Goal: Task Accomplishment & Management: Use online tool/utility

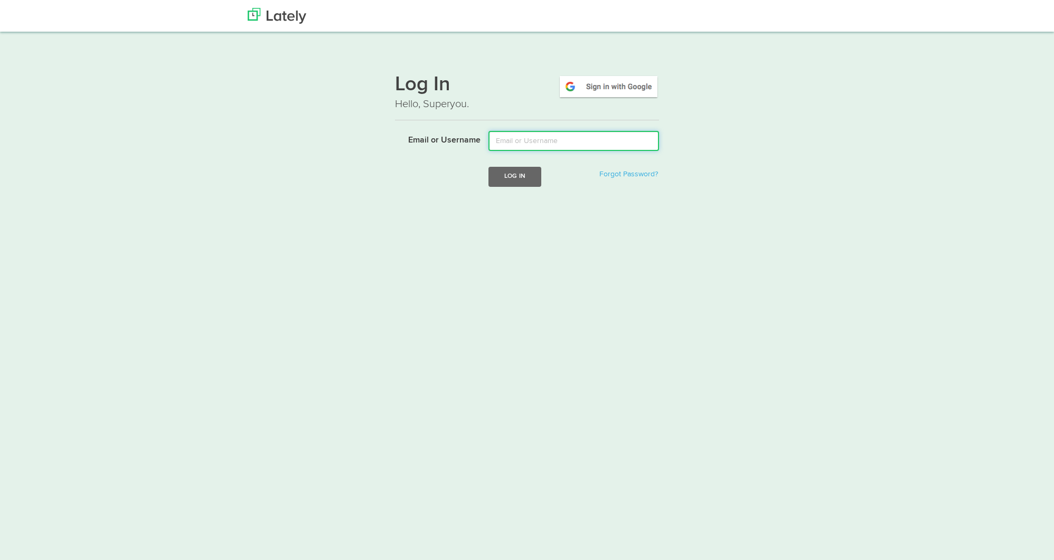
click at [553, 144] on input "Email or Username" at bounding box center [574, 141] width 171 height 20
type input "lala@joinfud.com"
click at [511, 174] on button "Log In" at bounding box center [515, 177] width 53 height 20
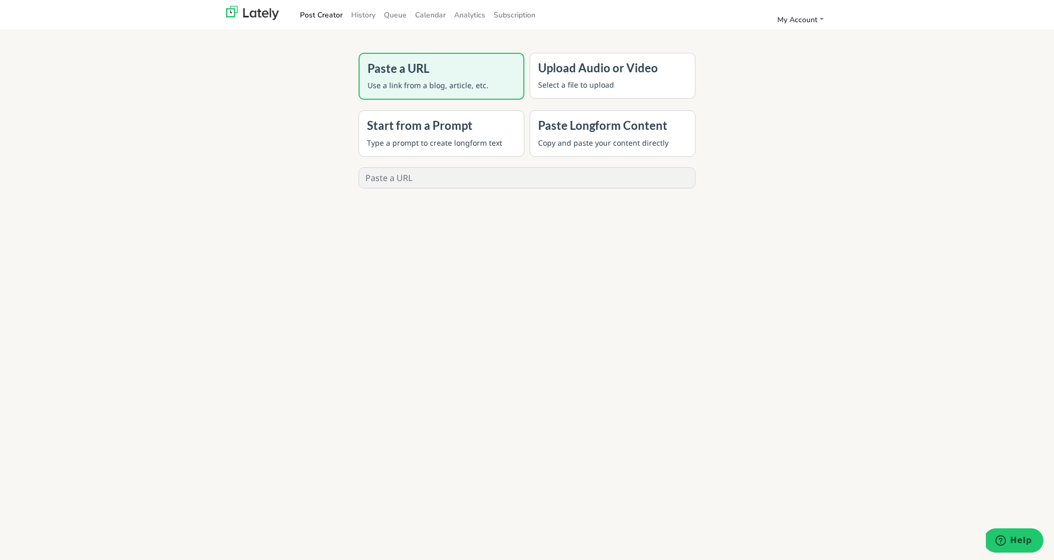
click at [508, 166] on div "COMPOSE 0 words, 0 characters Thumbnail Upload Source Upload Intro Upload Outro…" at bounding box center [527, 178] width 342 height 26
click at [504, 176] on input "text" at bounding box center [527, 178] width 336 height 20
paste input "[URL][DOMAIN_NAME]"
type input "[URL][DOMAIN_NAME]"
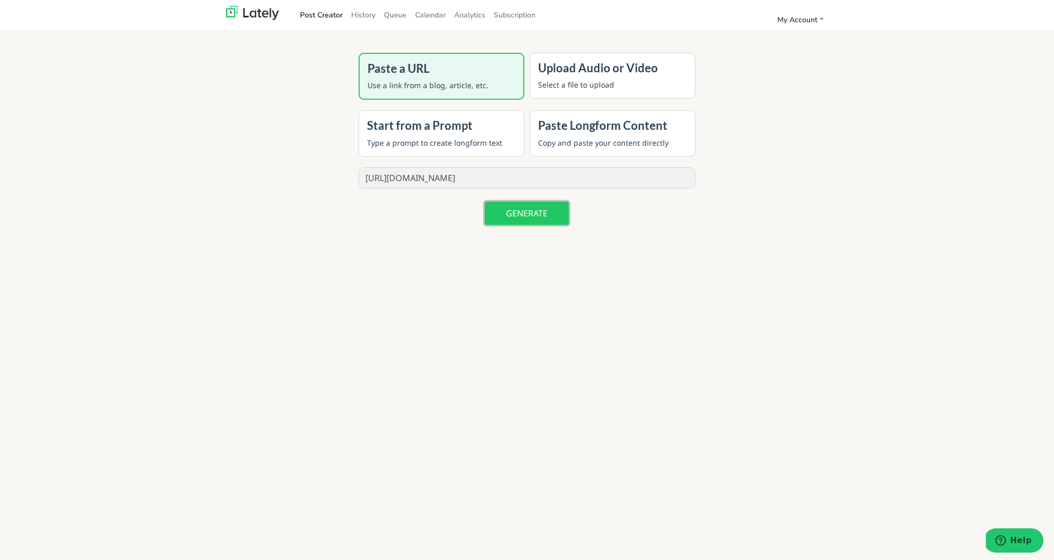
scroll to position [0, 0]
click at [525, 208] on button "GENERATE" at bounding box center [527, 213] width 84 height 23
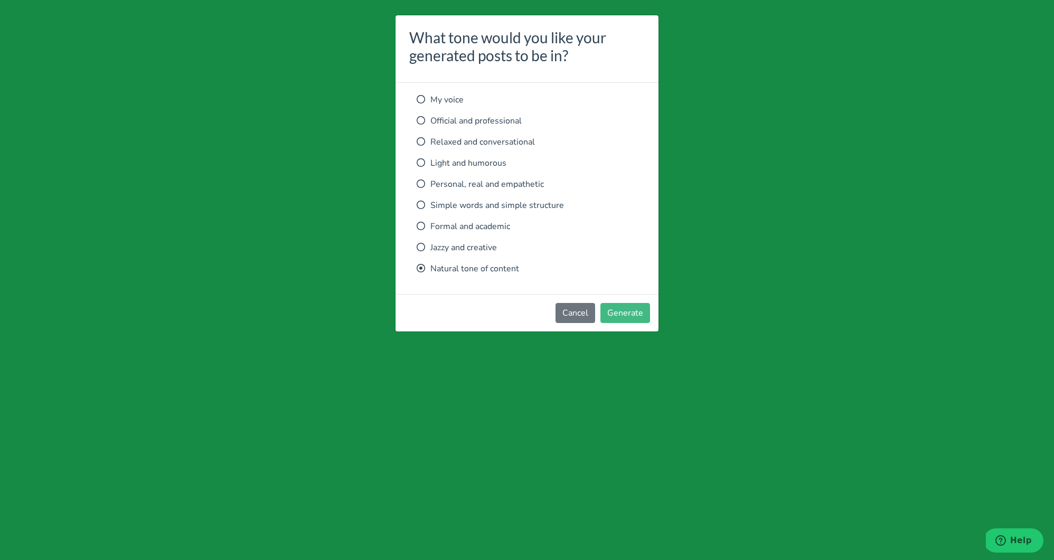
click at [506, 151] on div "My voice Official and professional Relaxed and conversational Light and humorou…" at bounding box center [527, 184] width 221 height 182
click at [508, 146] on p "Relaxed and conversational" at bounding box center [527, 142] width 221 height 13
click at [624, 315] on button "Generate" at bounding box center [626, 313] width 50 height 20
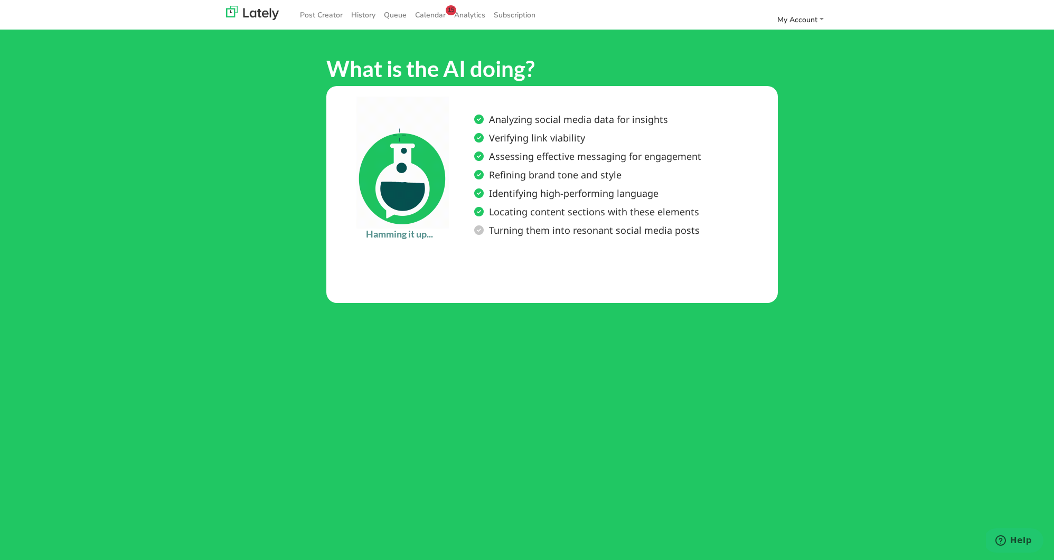
click at [464, 0] on nav "Post Creator History Queue Calendar 15 Analytics Subscription My Account Settin…" at bounding box center [527, 15] width 1054 height 30
click at [333, 14] on link "Post Creator" at bounding box center [321, 14] width 51 height 17
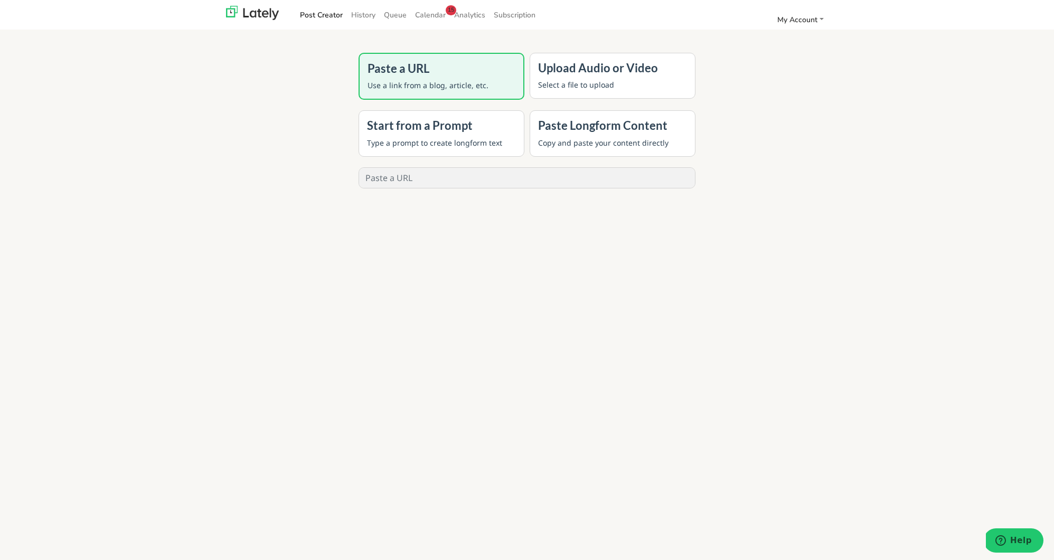
click at [486, 182] on input "text" at bounding box center [527, 178] width 336 height 20
paste input "[URL][DOMAIN_NAME]"
type input "[URL][DOMAIN_NAME]"
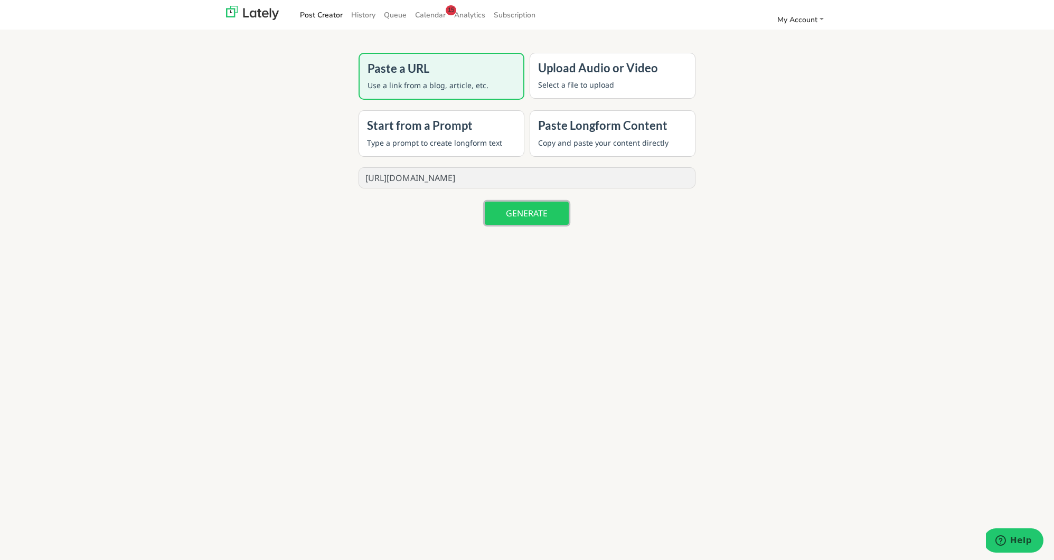
click at [498, 218] on button "GENERATE" at bounding box center [527, 213] width 84 height 23
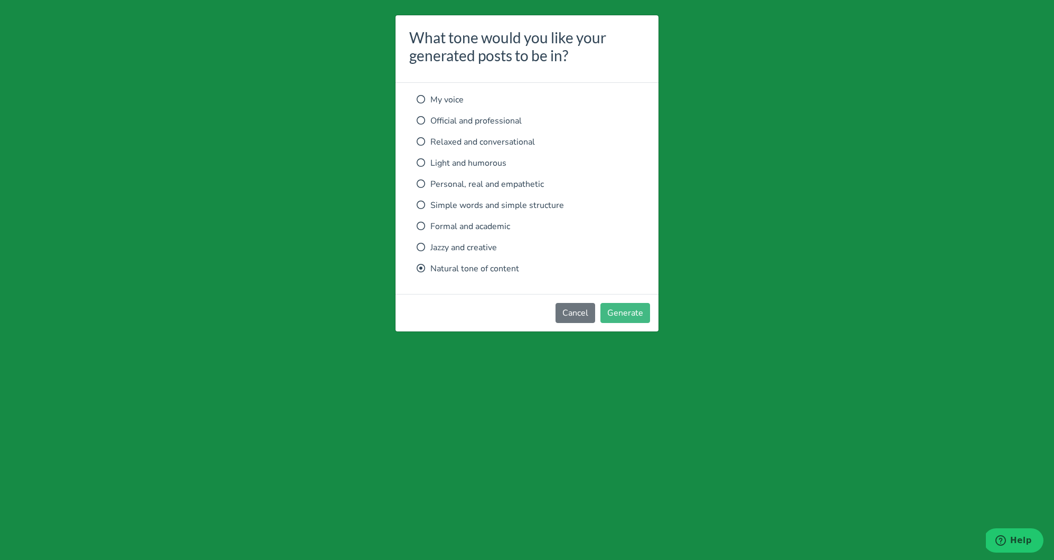
click at [470, 149] on div "My voice Official and professional Relaxed and conversational Light and humorou…" at bounding box center [527, 184] width 221 height 182
click at [473, 145] on p "Relaxed and conversational" at bounding box center [527, 142] width 221 height 13
click at [620, 307] on button "Generate" at bounding box center [626, 313] width 50 height 20
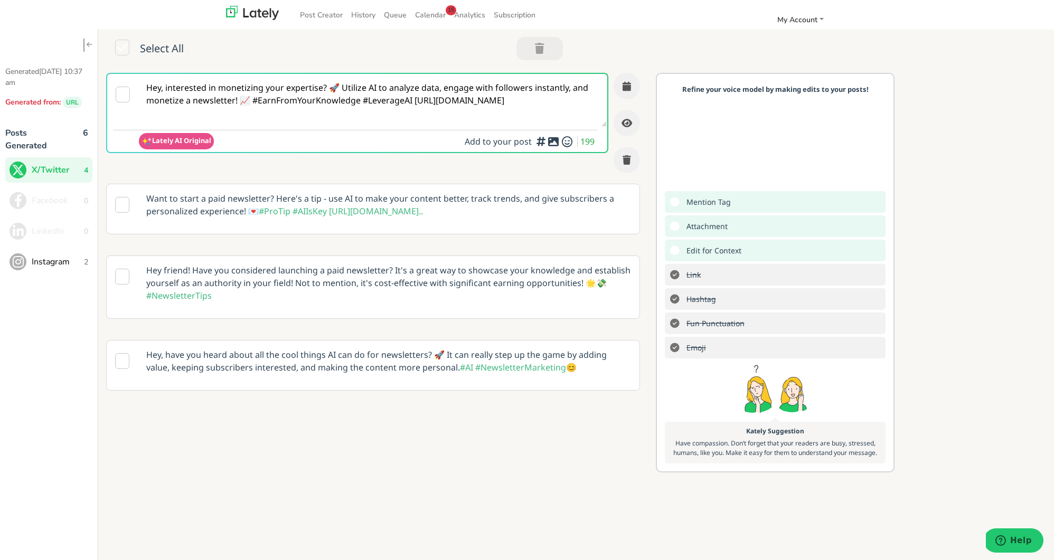
click at [505, 195] on p "Want to start a paid newsletter? Here's a tip - use AI to make your content bet…" at bounding box center [388, 204] width 501 height 41
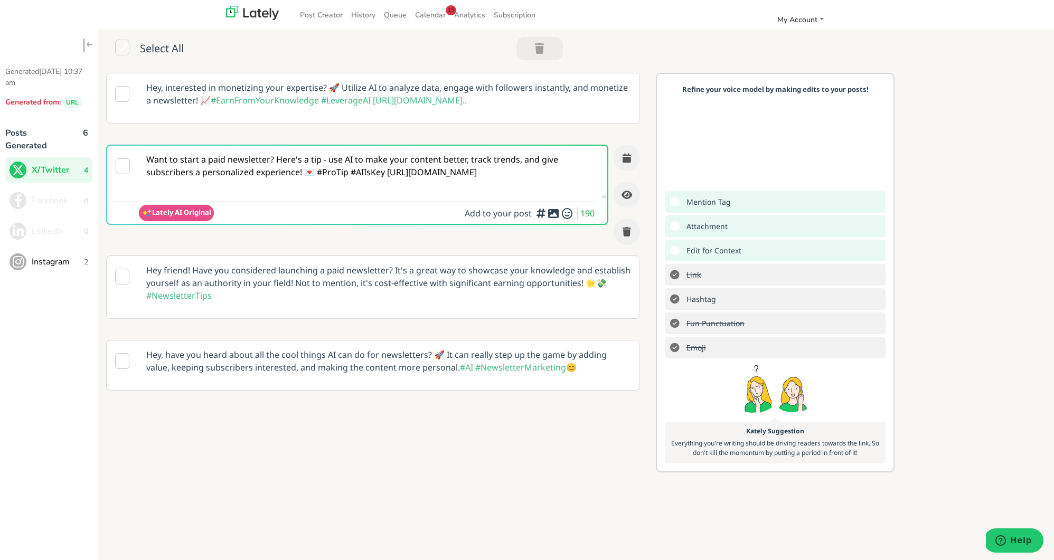
drag, startPoint x: 386, startPoint y: 174, endPoint x: 495, endPoint y: 258, distance: 137.8
click at [386, 174] on textarea "Want to start a paid newsletter? Here's a tip - use AI to make your content bet…" at bounding box center [373, 172] width 468 height 53
type textarea "Want to start a paid newsletter? Here's a tip - use AI to make your content bet…"
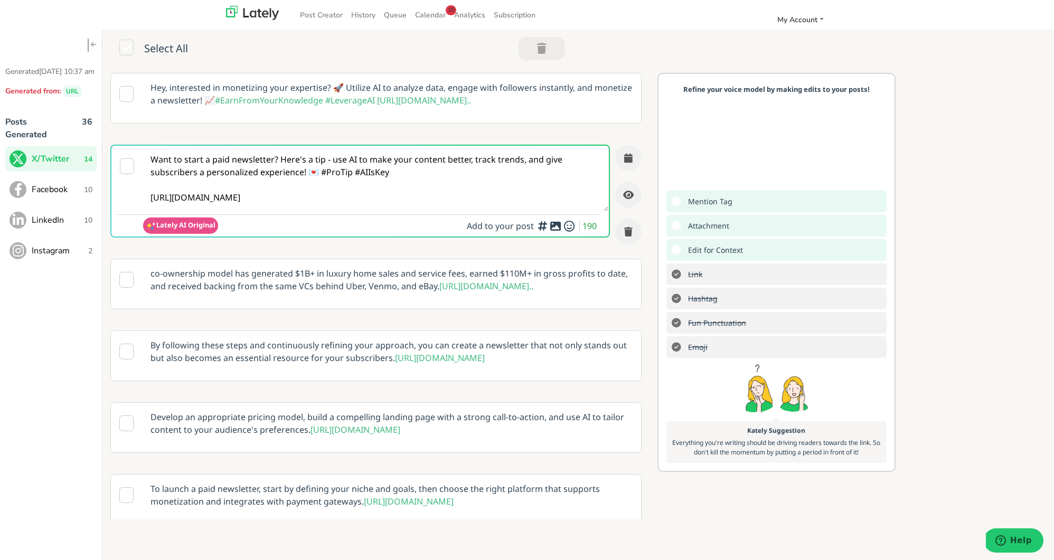
click at [557, 227] on icon at bounding box center [555, 226] width 13 height 1
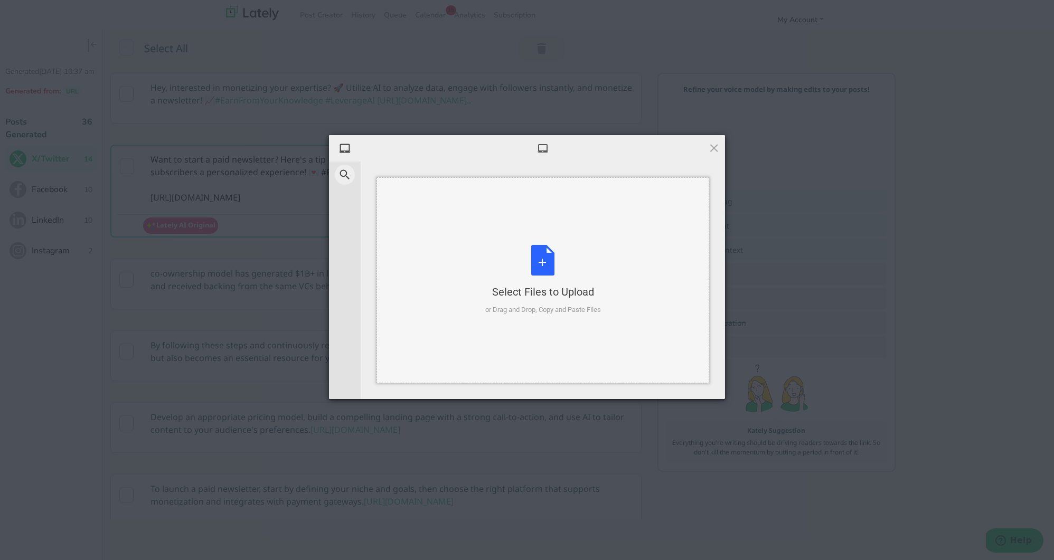
click at [551, 255] on div "Select Files to Upload or Drag and Drop, Copy and Paste Files" at bounding box center [543, 280] width 116 height 70
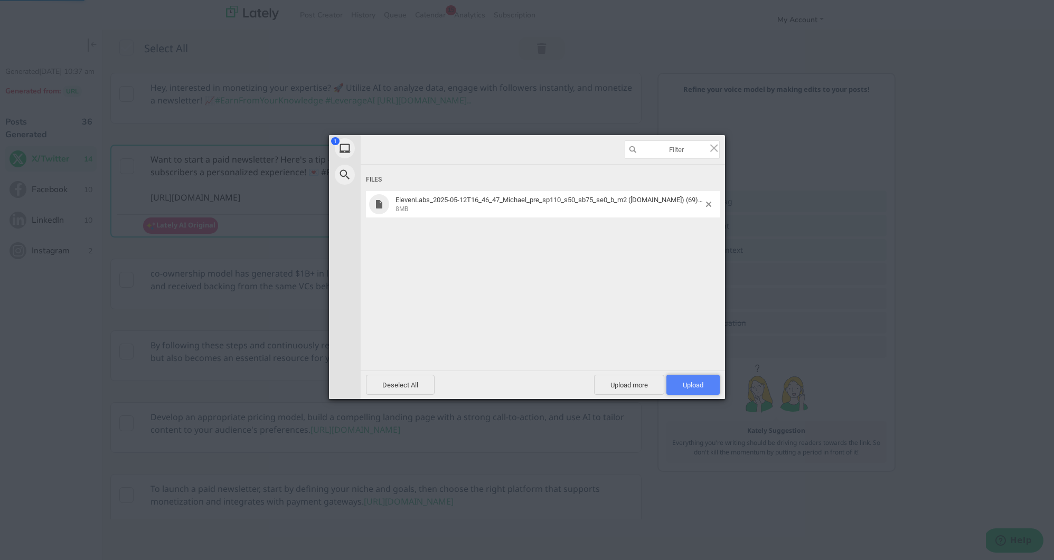
click at [699, 380] on span "Upload 1" at bounding box center [693, 385] width 53 height 20
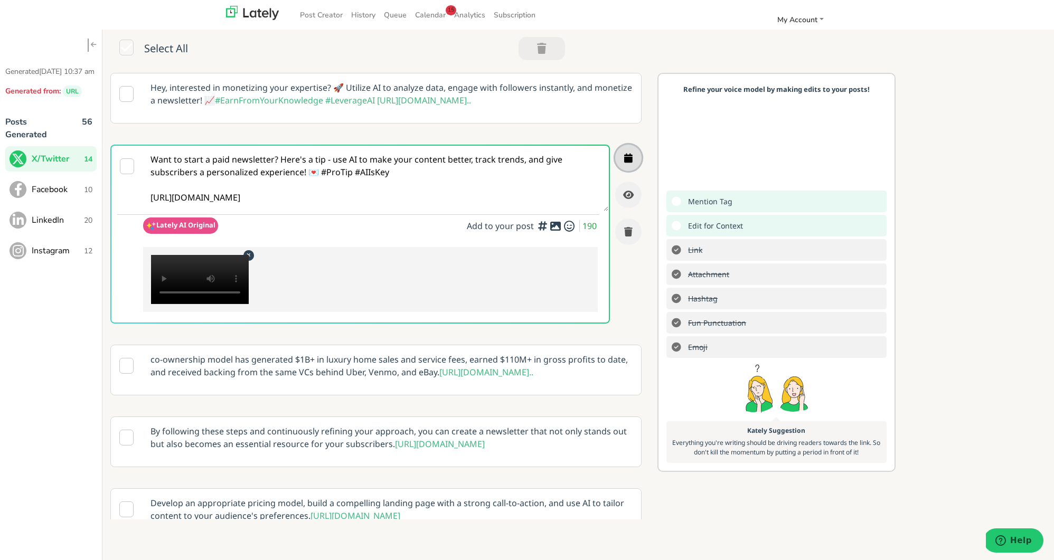
click at [629, 161] on icon "button" at bounding box center [628, 158] width 8 height 10
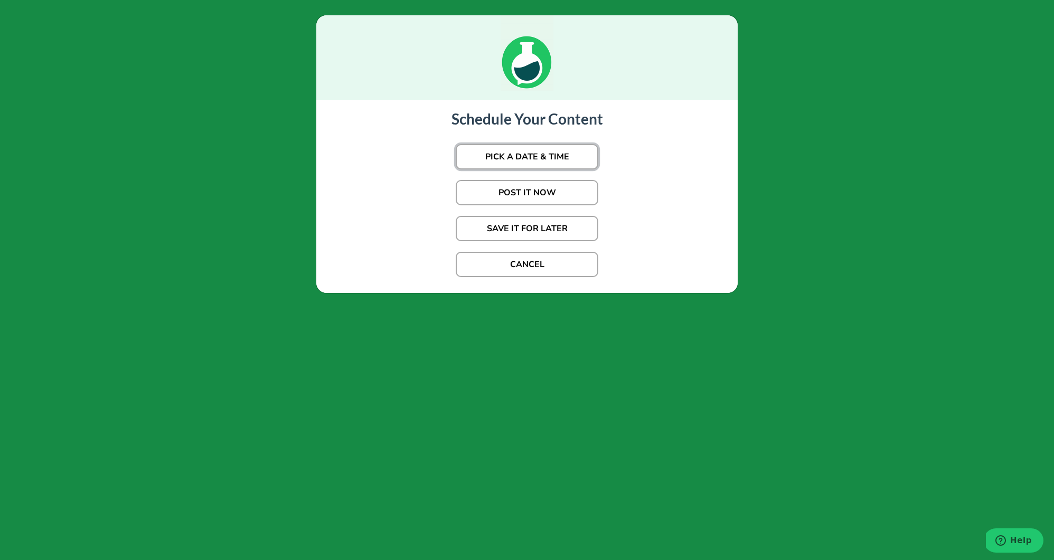
click at [584, 161] on button "PICK A DATE & TIME" at bounding box center [527, 156] width 143 height 25
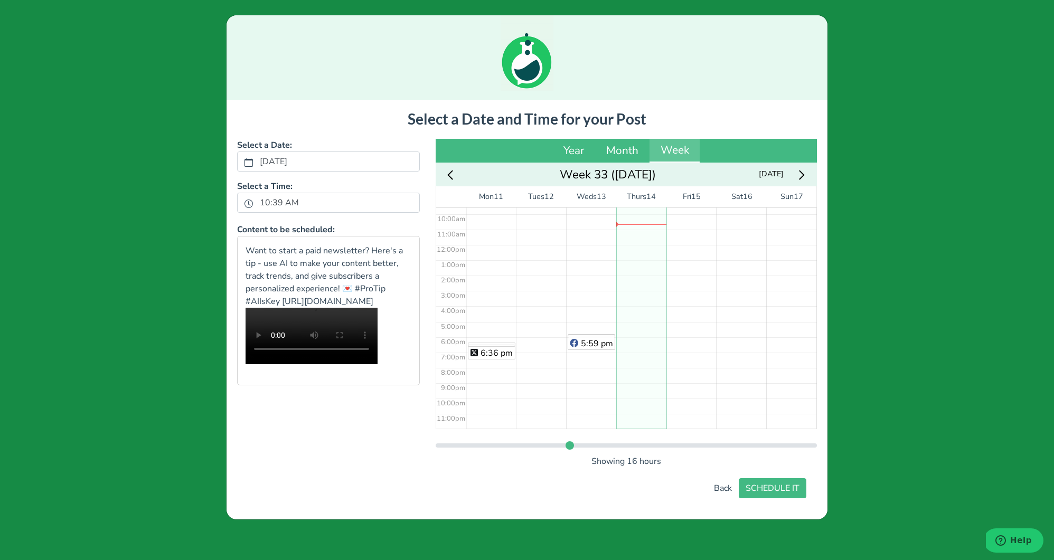
scroll to position [145, 0]
click at [635, 251] on div "No Event" at bounding box center [641, 246] width 50 height 368
click at [781, 489] on button "SCHEDULE IT" at bounding box center [773, 489] width 68 height 20
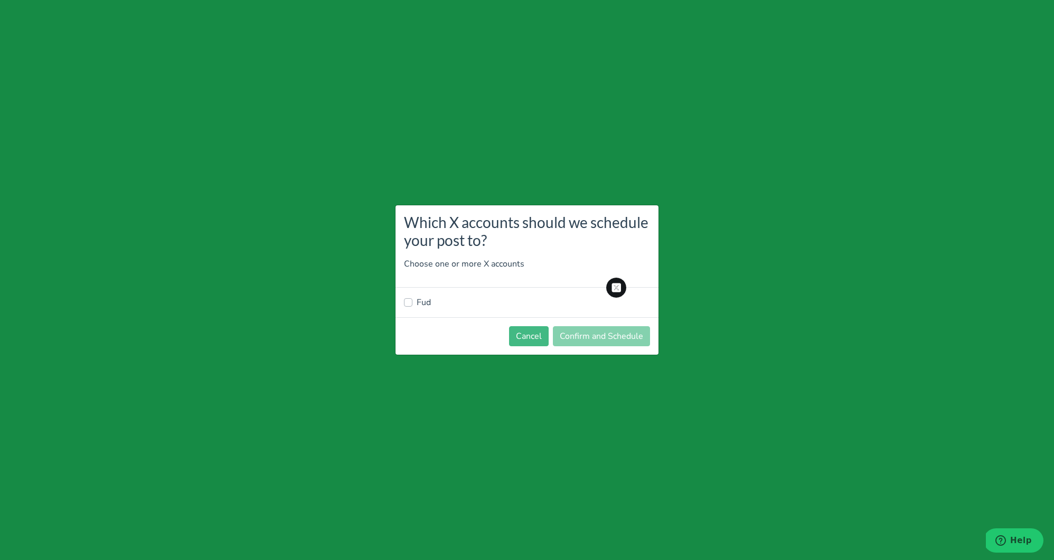
click at [422, 300] on label "Fud" at bounding box center [424, 302] width 14 height 13
click at [412, 300] on input "Fud" at bounding box center [408, 301] width 8 height 11
checkbox input "true"
click at [590, 337] on button "Confirm and Schedule" at bounding box center [601, 336] width 97 height 20
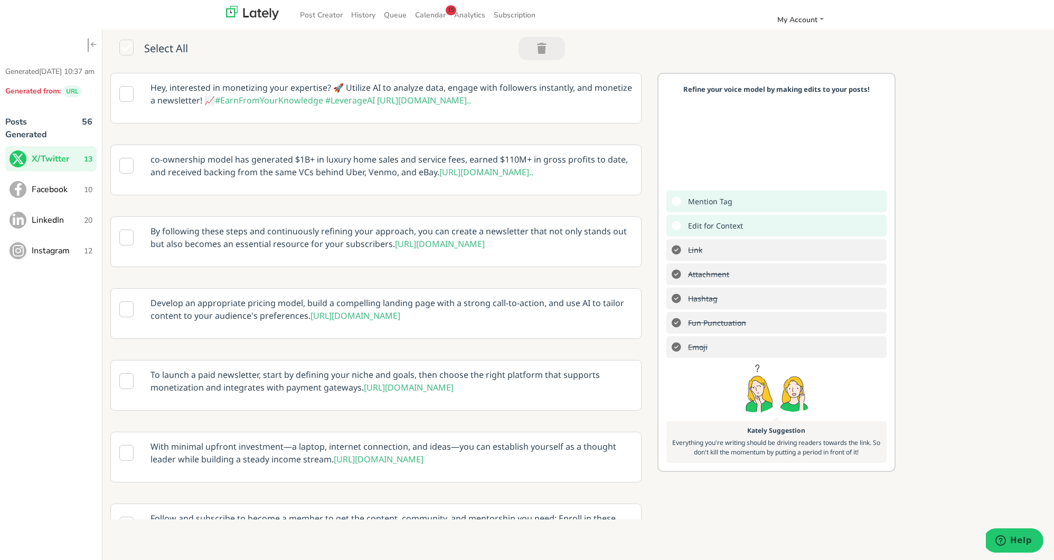
click at [55, 202] on button "Facebook 10" at bounding box center [50, 189] width 91 height 25
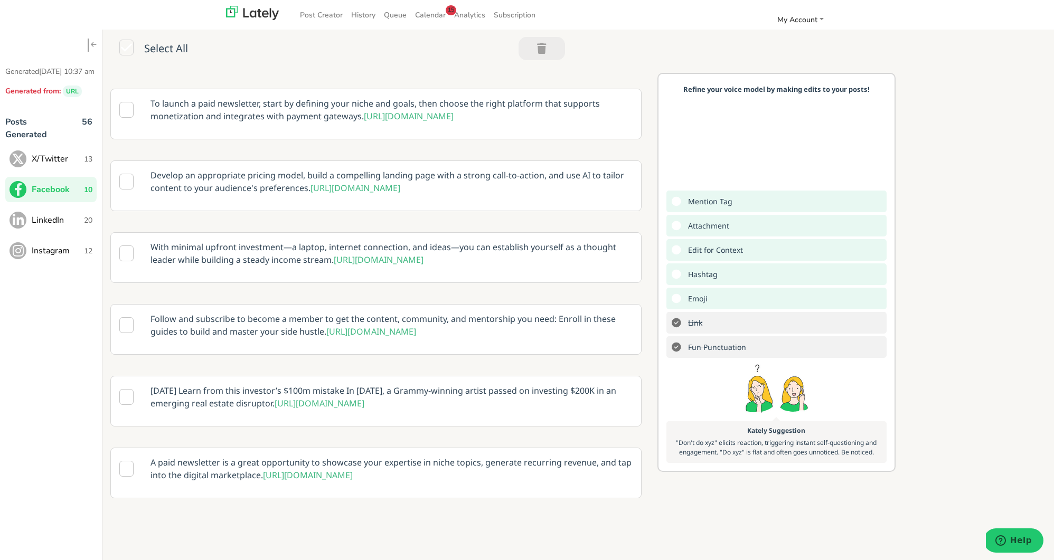
scroll to position [40, 0]
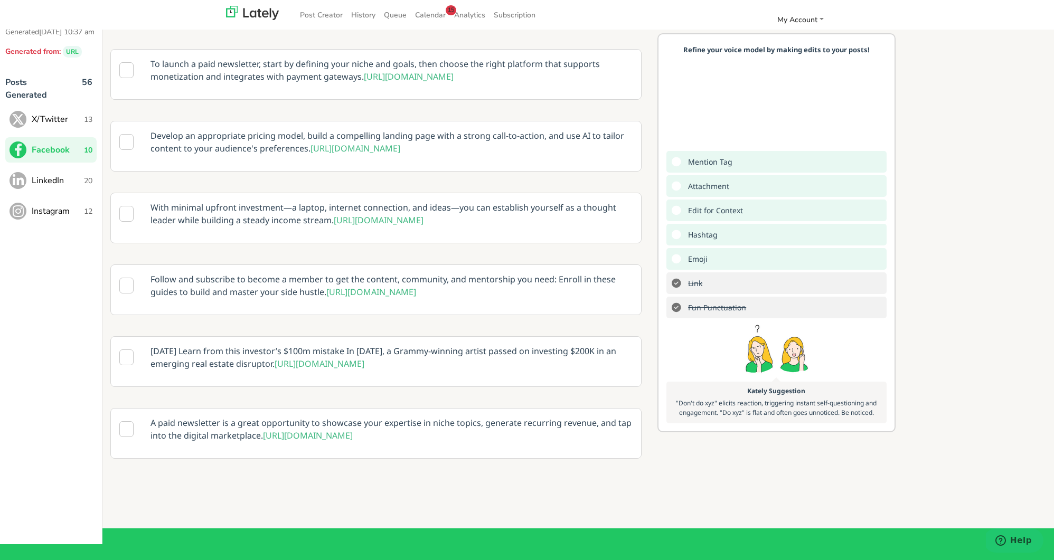
click at [442, 425] on p "A paid newsletter is a great opportunity to showcase your expertise in niche to…" at bounding box center [392, 429] width 498 height 41
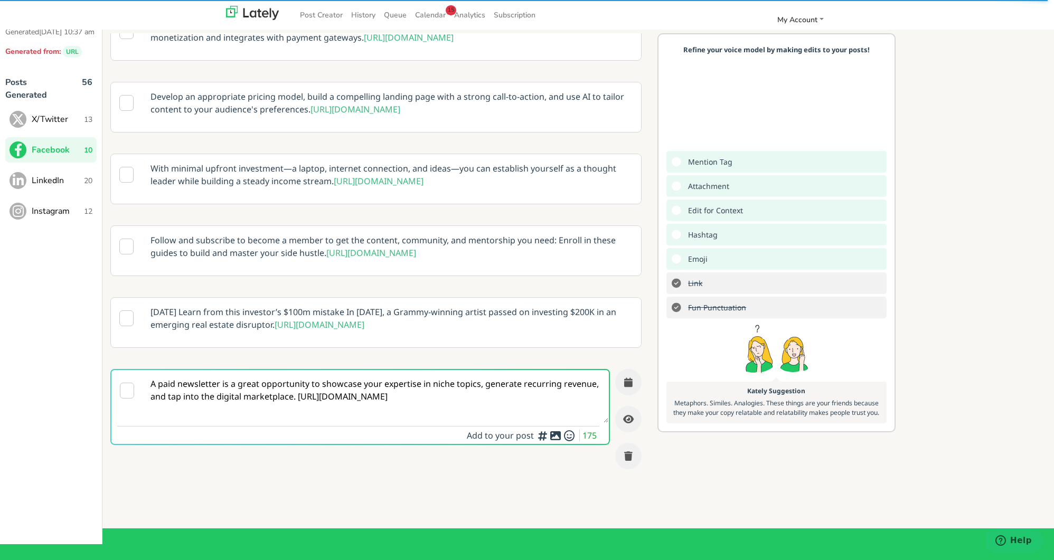
scroll to position [386, 0]
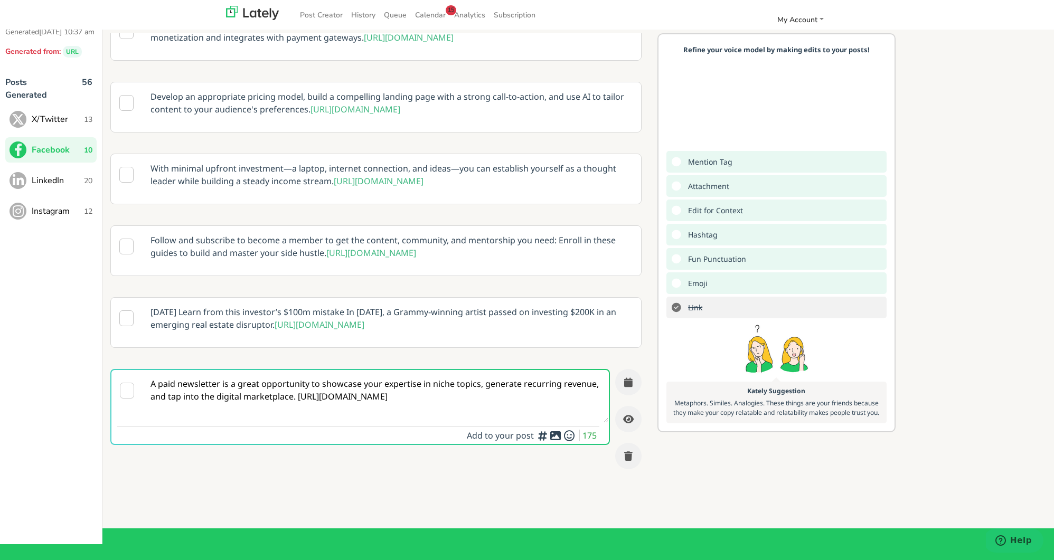
click at [296, 423] on textarea "A paid newsletter is a great opportunity to showcase your expertise in niche to…" at bounding box center [375, 396] width 465 height 53
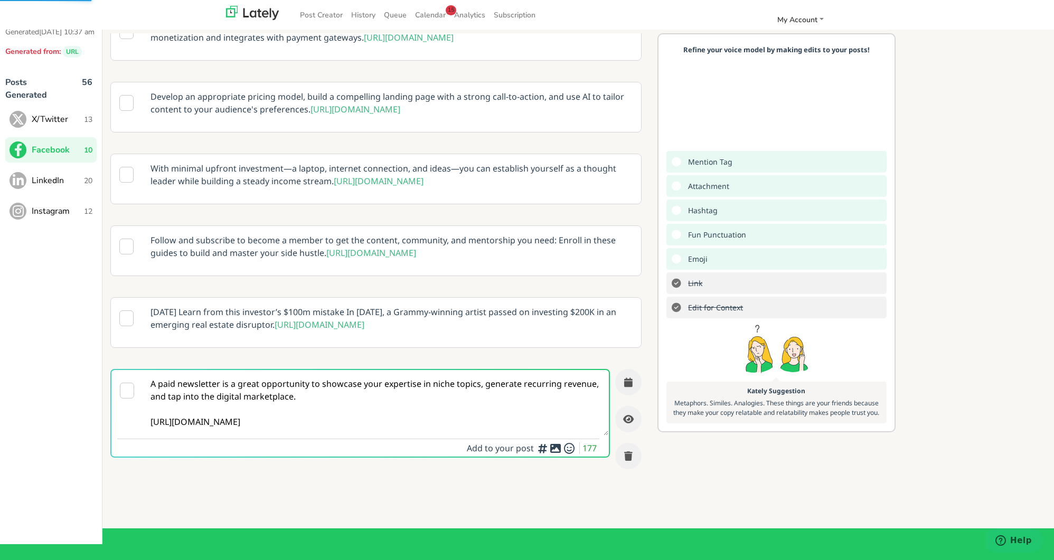
scroll to position [425, 0]
type textarea "A paid newsletter is a great opportunity to showcase your expertise in niche to…"
click at [555, 449] on icon at bounding box center [555, 448] width 13 height 1
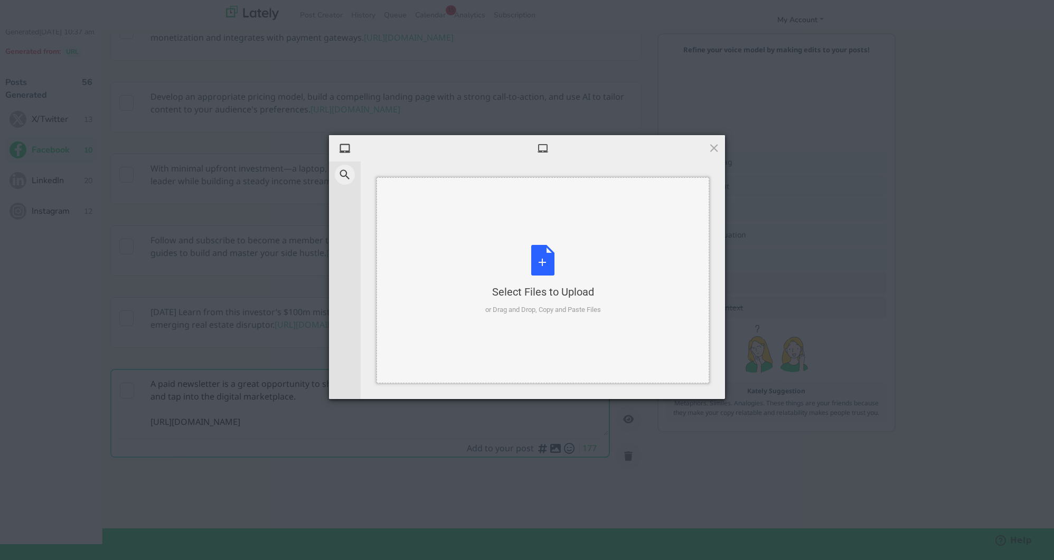
click at [539, 258] on div "Select Files to Upload or Drag and Drop, Copy and Paste Files" at bounding box center [543, 280] width 116 height 70
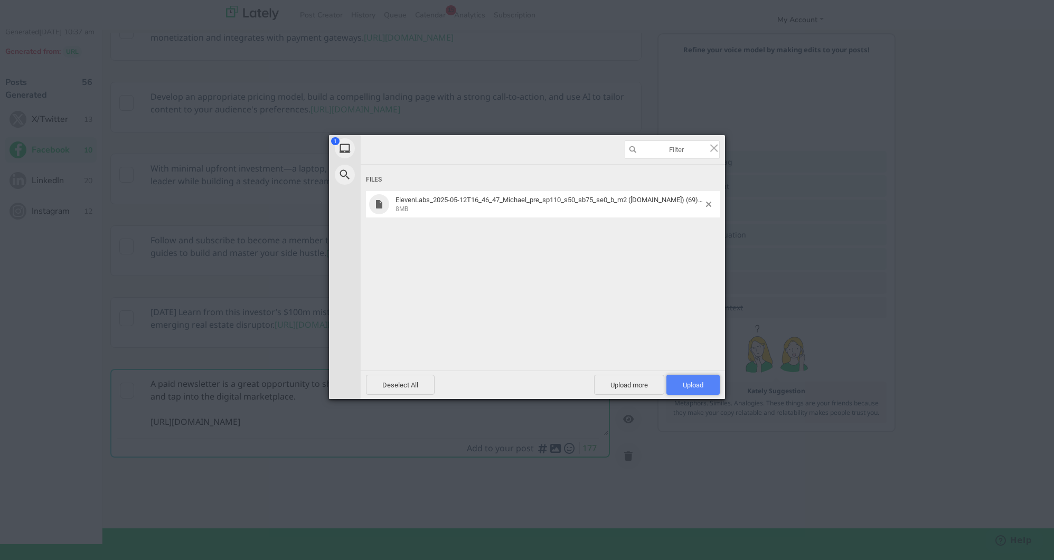
click at [702, 382] on span "Upload 1" at bounding box center [693, 385] width 21 height 8
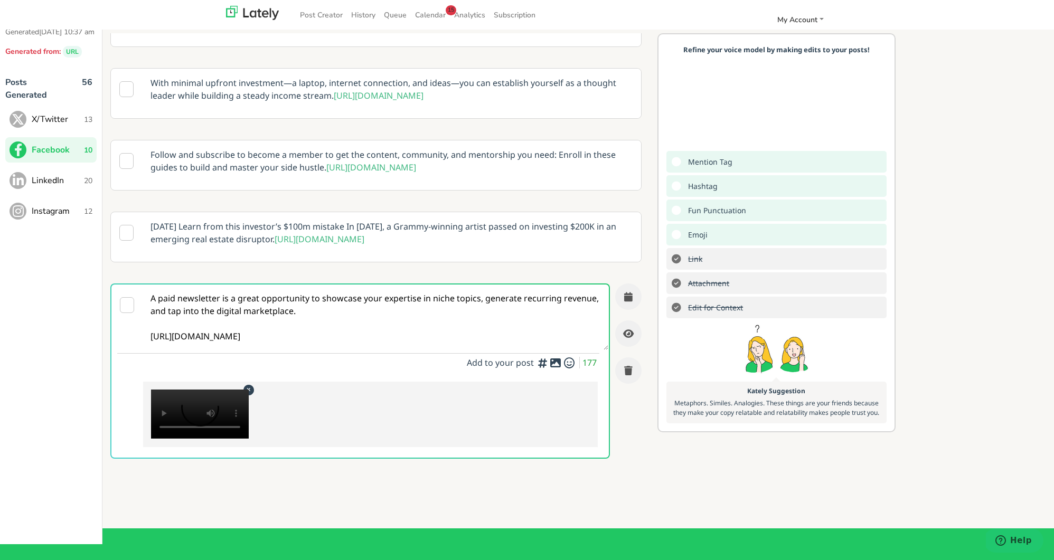
scroll to position [492, 0]
click at [619, 310] on button "button" at bounding box center [628, 297] width 26 height 26
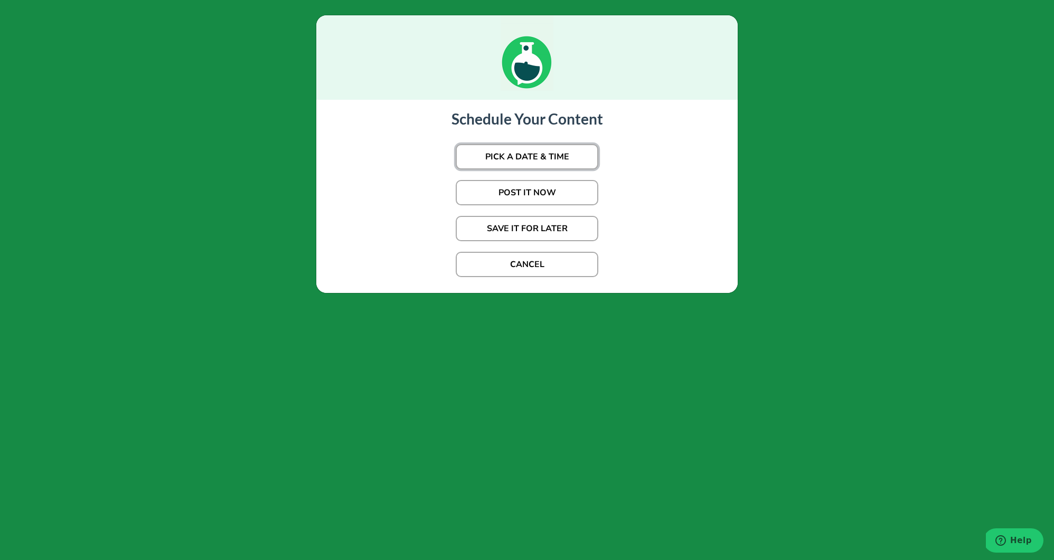
click at [538, 163] on button "PICK A DATE & TIME" at bounding box center [527, 156] width 143 height 25
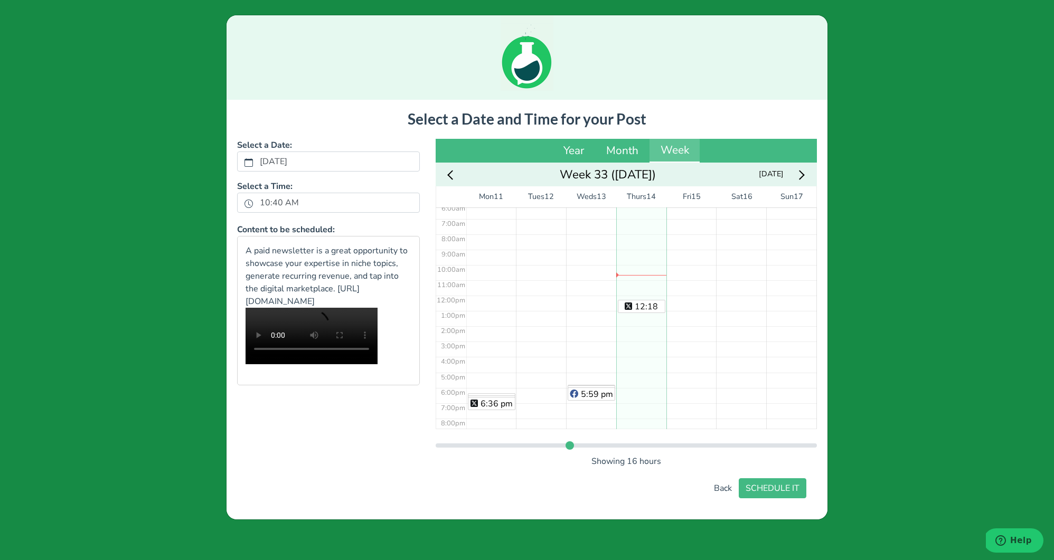
scroll to position [147, 0]
click at [632, 248] on div "12:18 pm" at bounding box center [641, 245] width 50 height 368
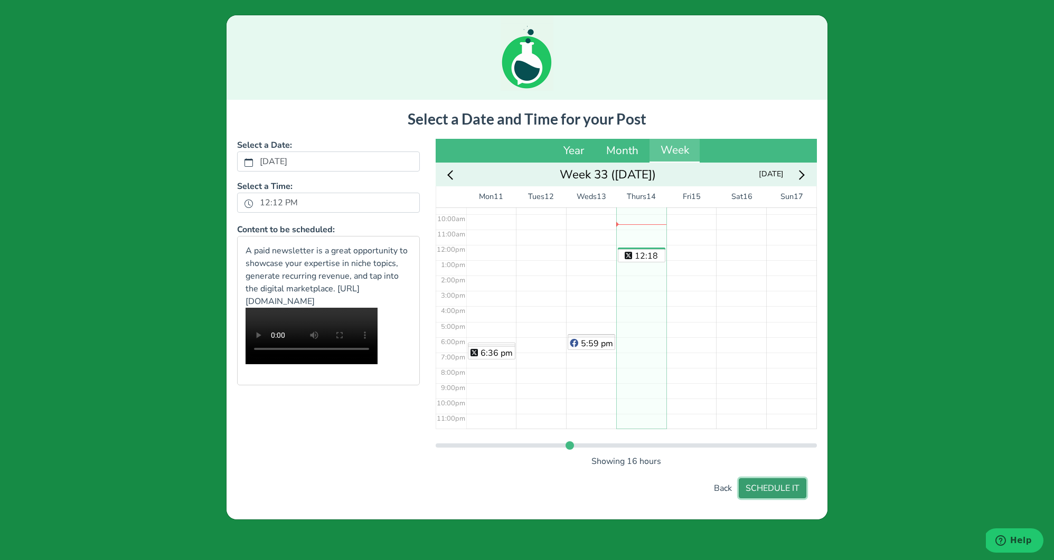
click at [798, 491] on button "SCHEDULE IT" at bounding box center [773, 489] width 68 height 20
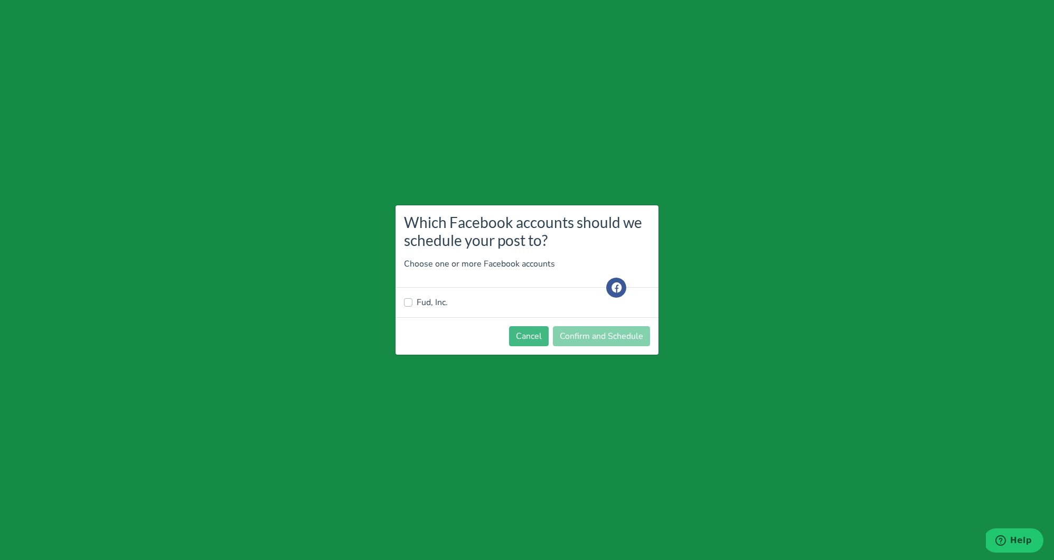
click at [433, 302] on label "Fud, Inc." at bounding box center [432, 302] width 31 height 13
click at [412, 302] on input "Fud, Inc." at bounding box center [408, 301] width 8 height 11
checkbox input "true"
click at [578, 328] on button "Confirm and Schedule" at bounding box center [601, 336] width 97 height 20
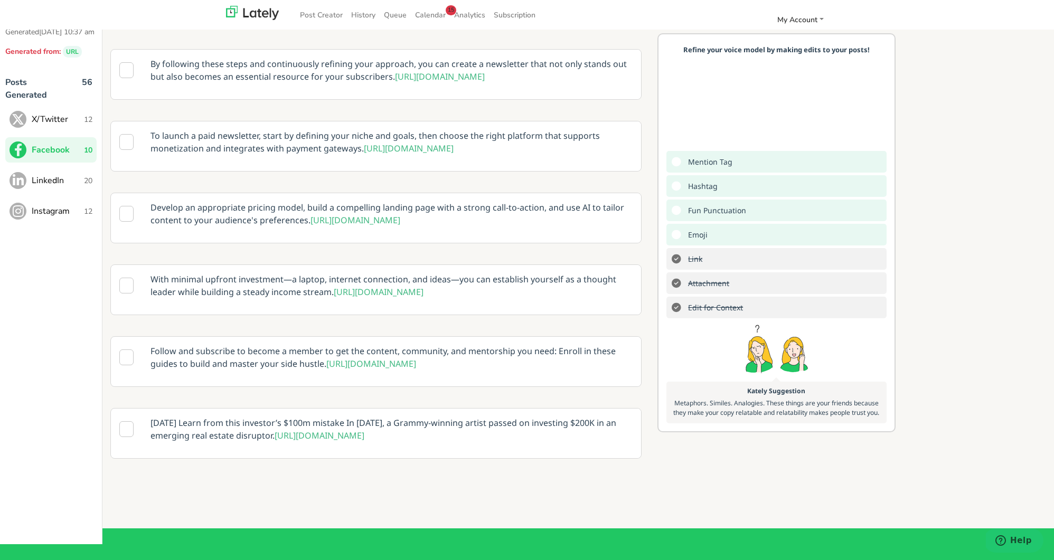
click at [61, 187] on span "LinkedIn" at bounding box center [58, 180] width 52 height 13
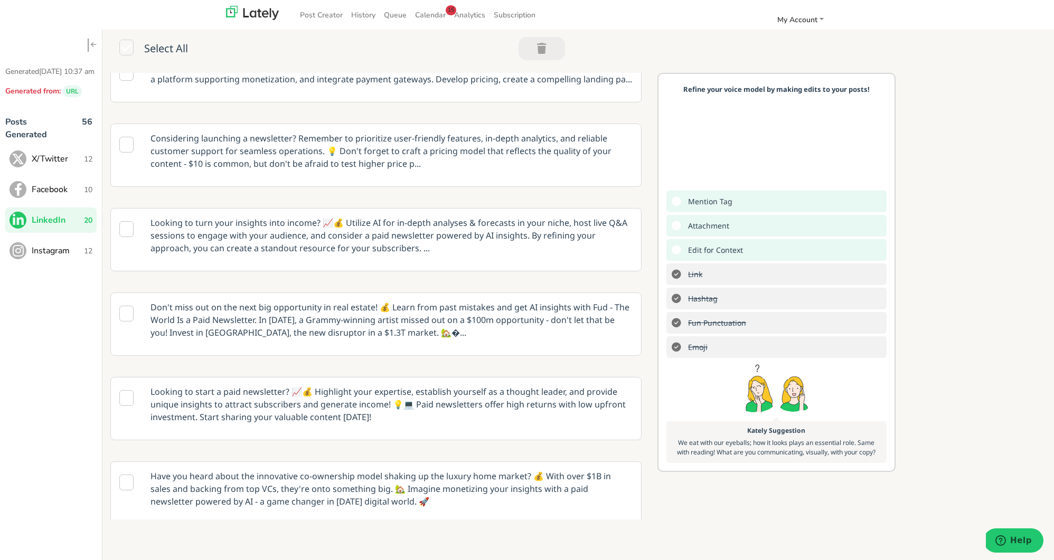
scroll to position [163, 0]
click at [409, 229] on p "Looking to turn your insights into income? 📈💰 Utilize AI for in-depth analyses …" at bounding box center [392, 234] width 498 height 54
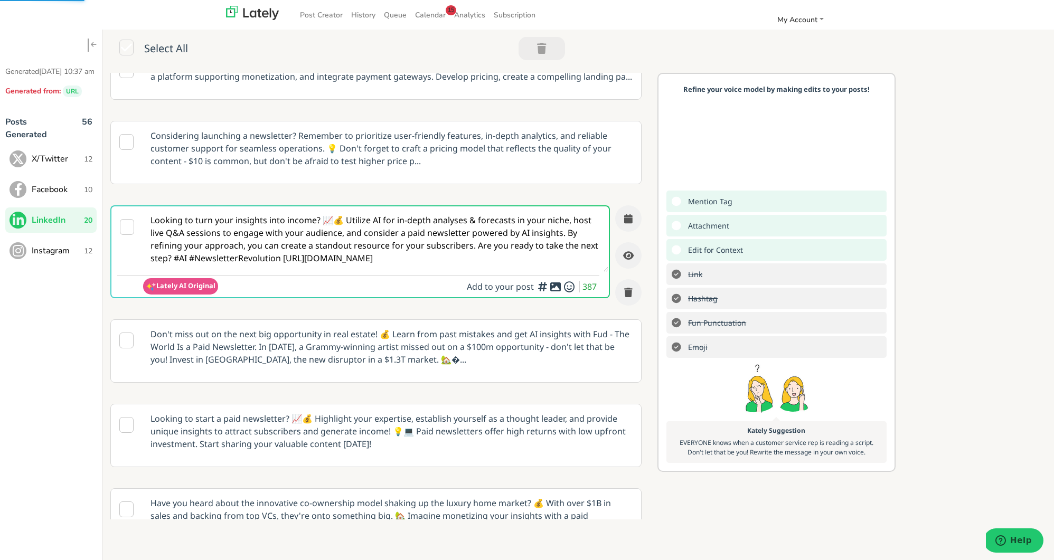
scroll to position [108, 0]
click at [245, 258] on textarea "Looking to turn your insights into income? 📈💰 Utilize AI for in-depth analyses …" at bounding box center [375, 239] width 465 height 65
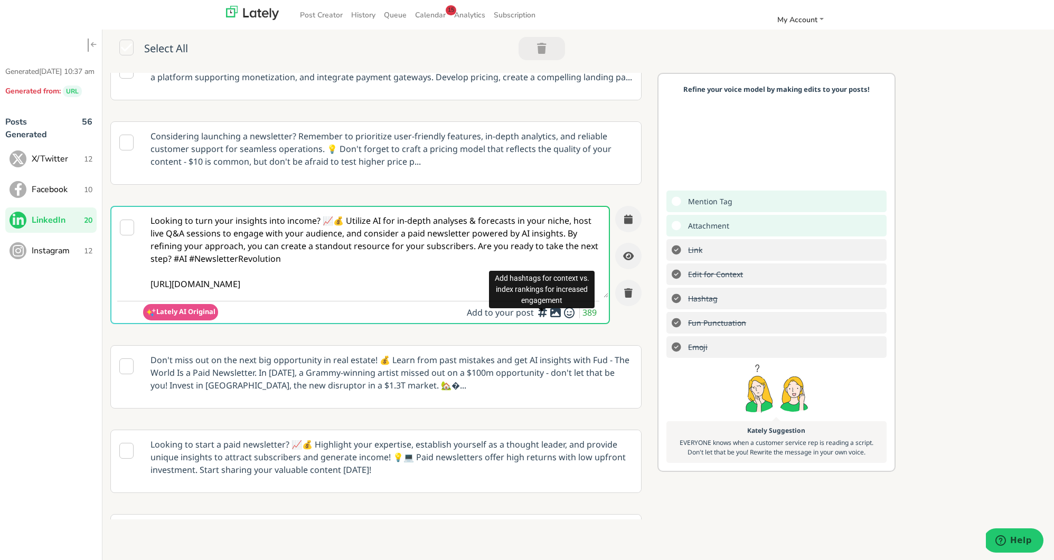
type textarea "Looking to turn your insights into income? 📈💰 Utilize AI for in-depth analyses …"
click at [555, 313] on icon at bounding box center [555, 313] width 13 height 1
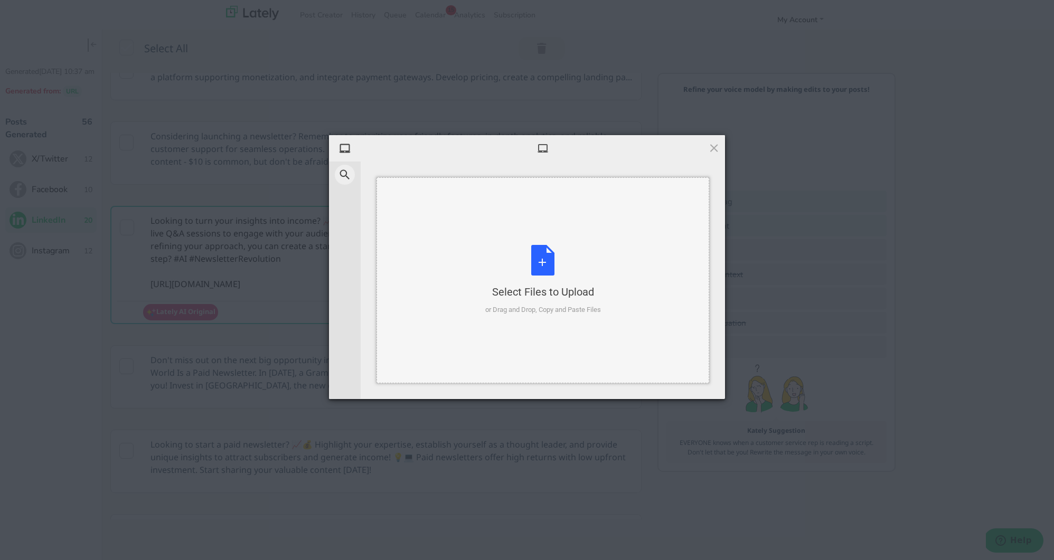
click at [543, 275] on div "Select Files to Upload or Drag and Drop, Copy and Paste Files" at bounding box center [543, 280] width 116 height 70
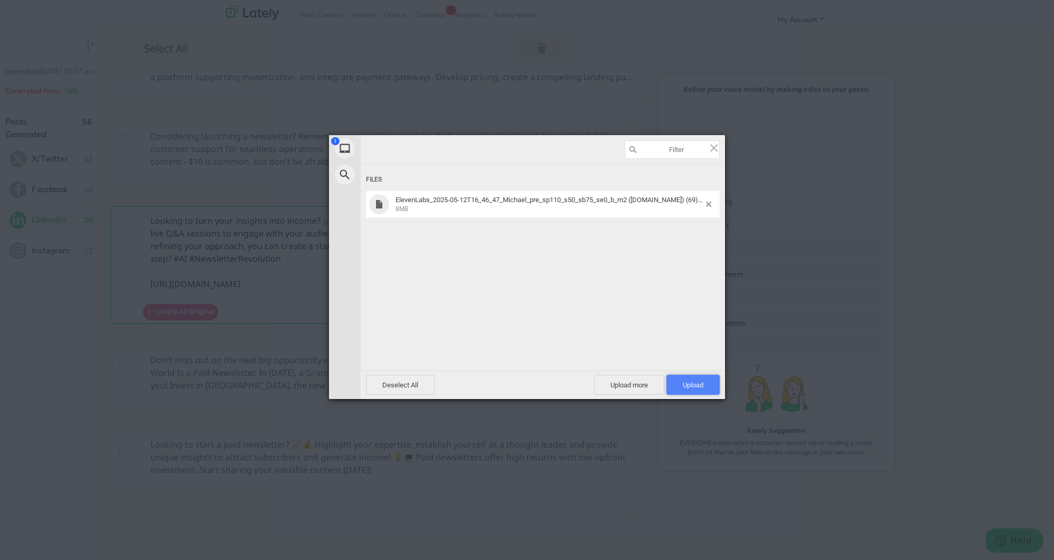
click at [705, 384] on span "Upload 1" at bounding box center [693, 385] width 53 height 20
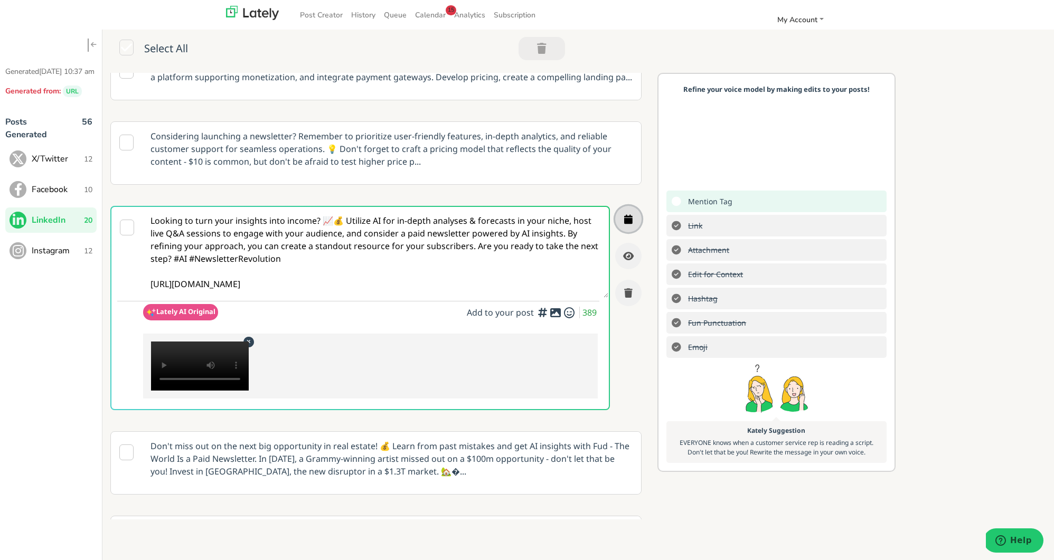
click at [629, 222] on icon "button" at bounding box center [628, 219] width 8 height 10
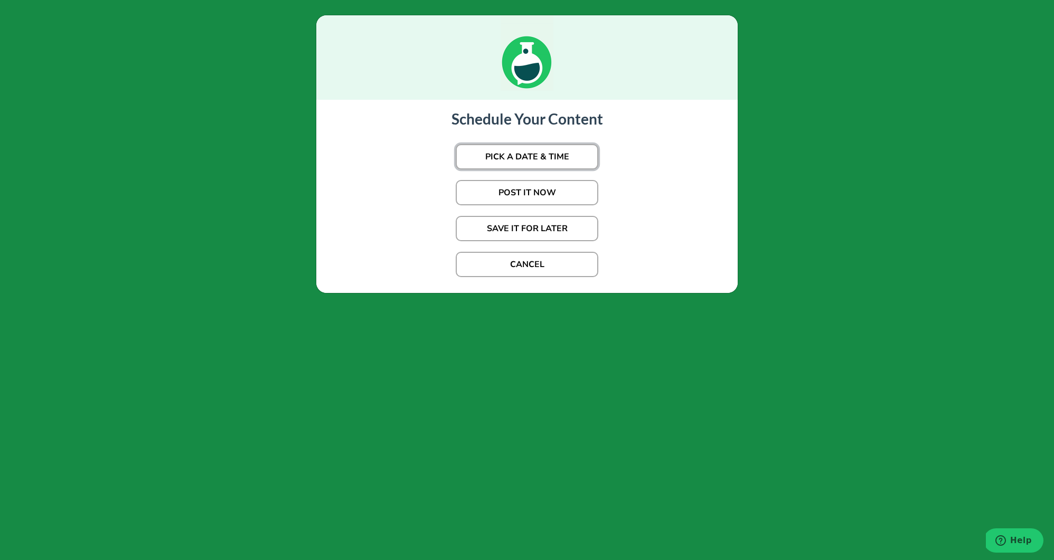
click at [573, 163] on button "PICK A DATE & TIME" at bounding box center [527, 156] width 143 height 25
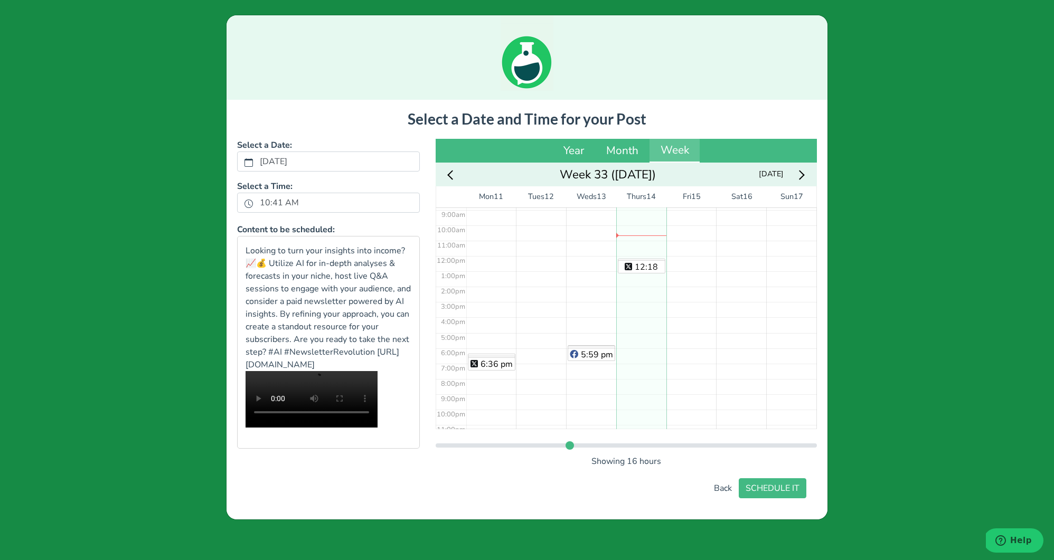
scroll to position [147, 0]
click at [626, 247] on div "12:11 pm 12:18 pm" at bounding box center [641, 245] width 50 height 368
click at [777, 496] on button "SCHEDULE IT" at bounding box center [773, 489] width 68 height 20
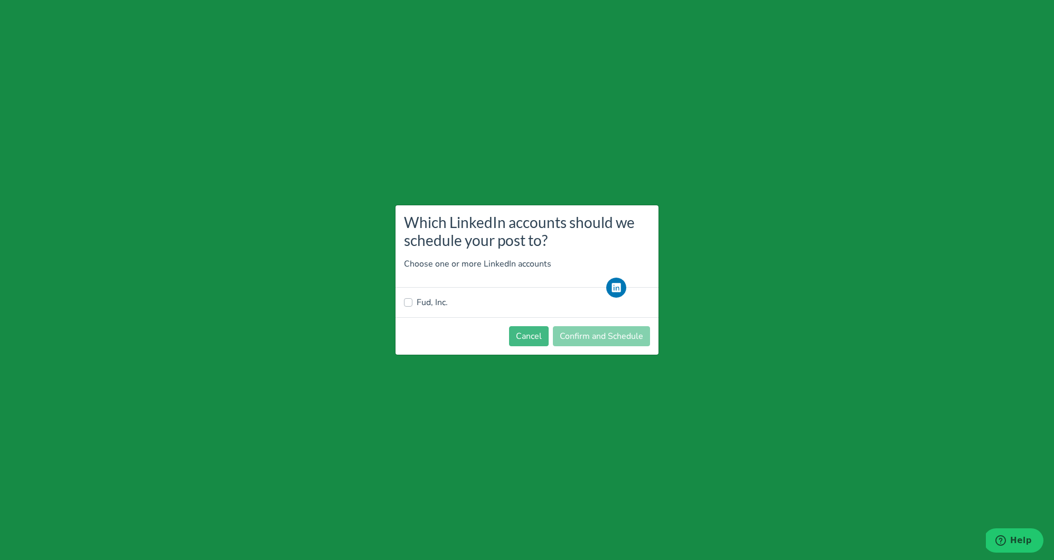
click at [439, 306] on label "Fud, Inc." at bounding box center [432, 302] width 31 height 13
click at [412, 306] on input "Fud, Inc." at bounding box center [408, 301] width 8 height 11
checkbox input "true"
click at [575, 331] on button "Confirm and Schedule" at bounding box center [601, 336] width 97 height 20
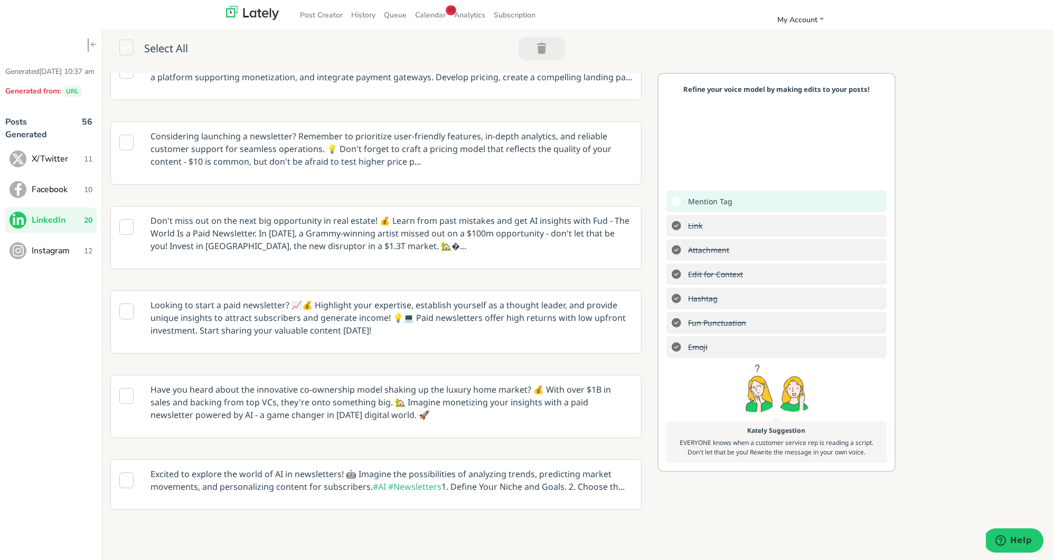
click at [58, 257] on span "Instagram" at bounding box center [58, 251] width 52 height 13
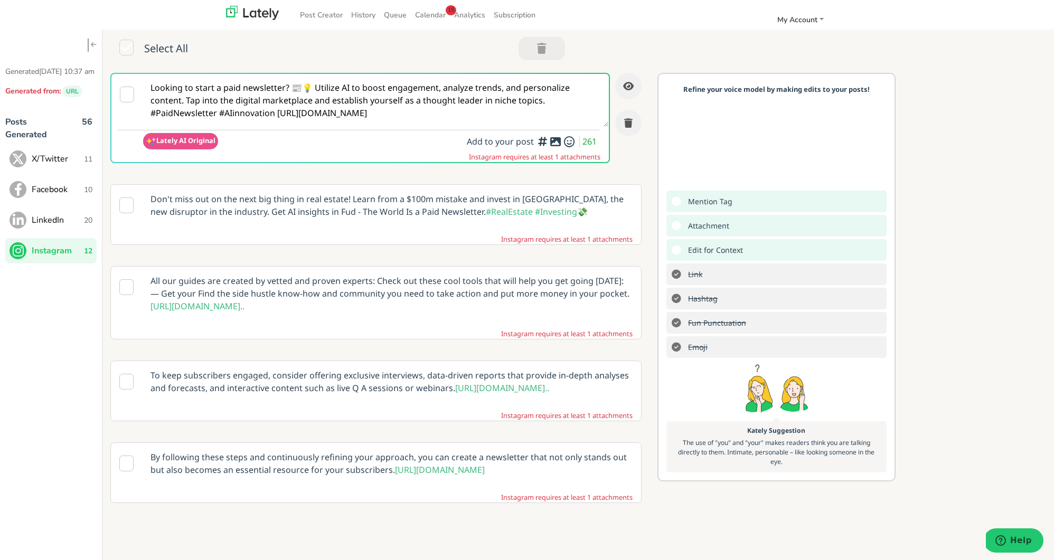
scroll to position [13, 0]
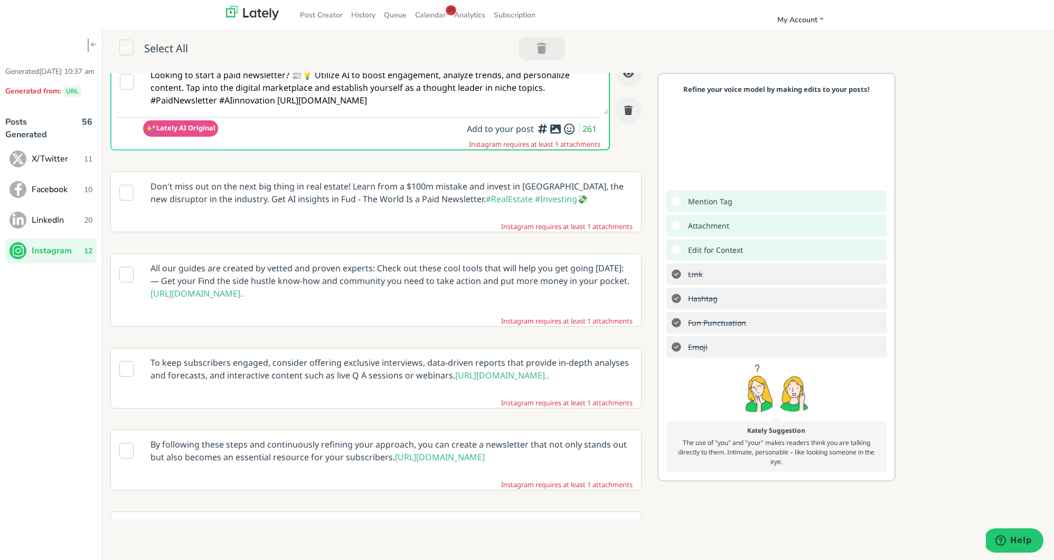
click at [421, 90] on textarea "Looking to start a paid newsletter? 📰💡 Utilize AI to boost engagement, analyze …" at bounding box center [375, 87] width 465 height 53
drag, startPoint x: 207, startPoint y: 101, endPoint x: 294, endPoint y: 182, distance: 118.5
click at [208, 101] on textarea "Looking to start a paid newsletter? 📰💡 Utilize AI to boost engagement, analyze …" at bounding box center [375, 87] width 465 height 53
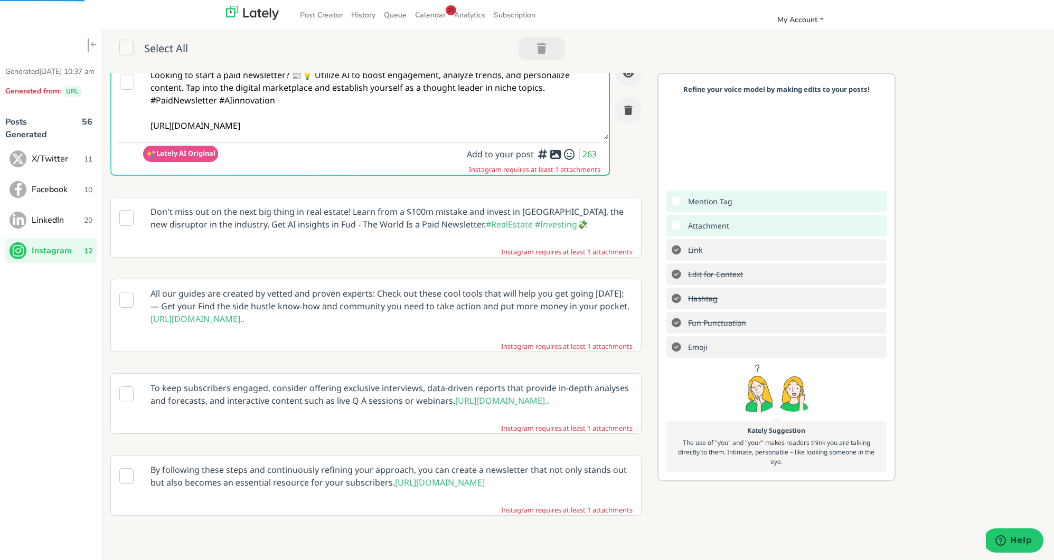
type textarea "Looking to start a paid newsletter? 📰💡 Utilize AI to boost engagement, analyze …"
click at [555, 155] on icon at bounding box center [555, 154] width 13 height 1
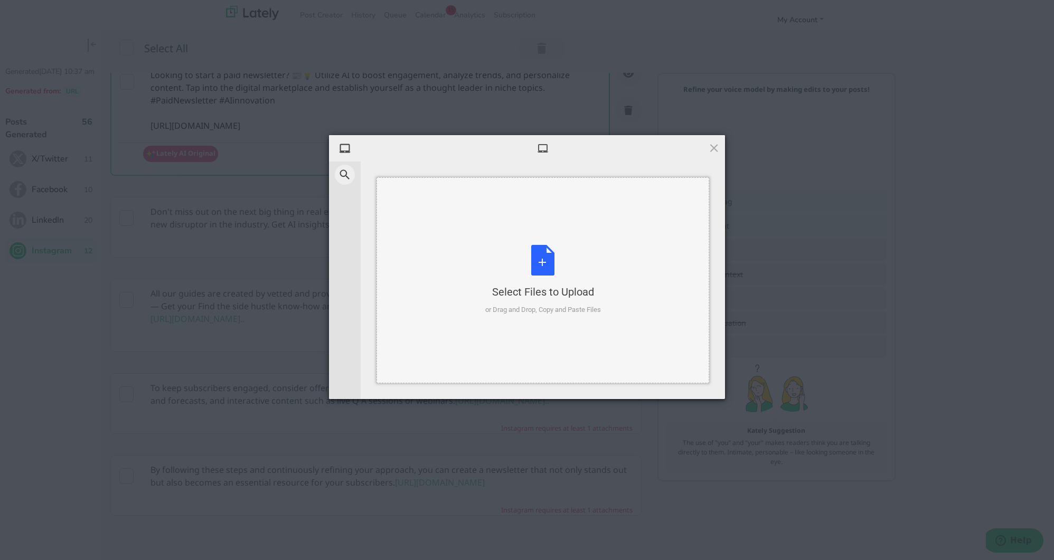
click at [541, 257] on div "Select Files to Upload or Drag and Drop, Copy and Paste Files" at bounding box center [543, 280] width 116 height 70
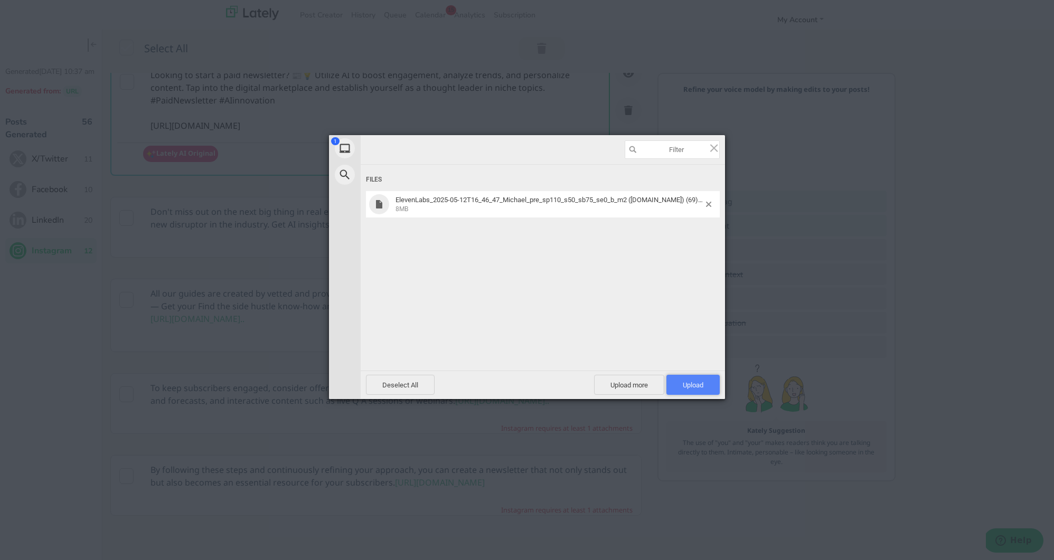
click at [706, 382] on span "Upload 1" at bounding box center [693, 385] width 53 height 20
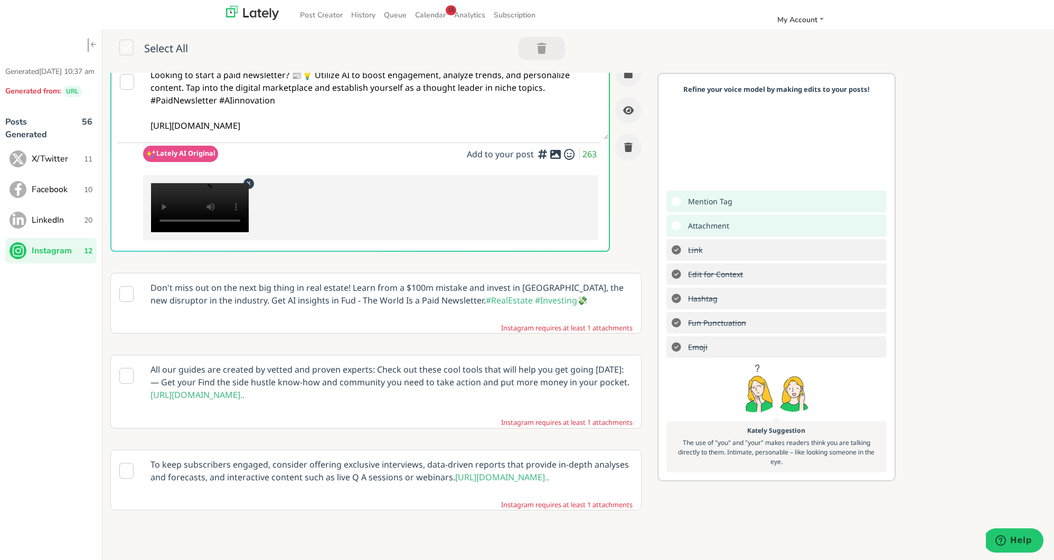
scroll to position [0, 0]
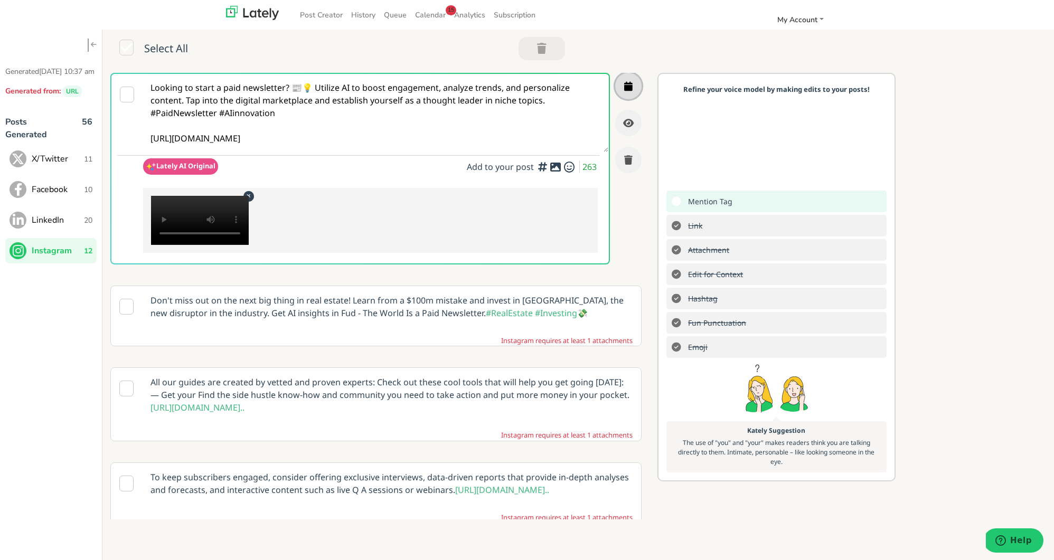
click at [630, 93] on button "button" at bounding box center [628, 86] width 26 height 26
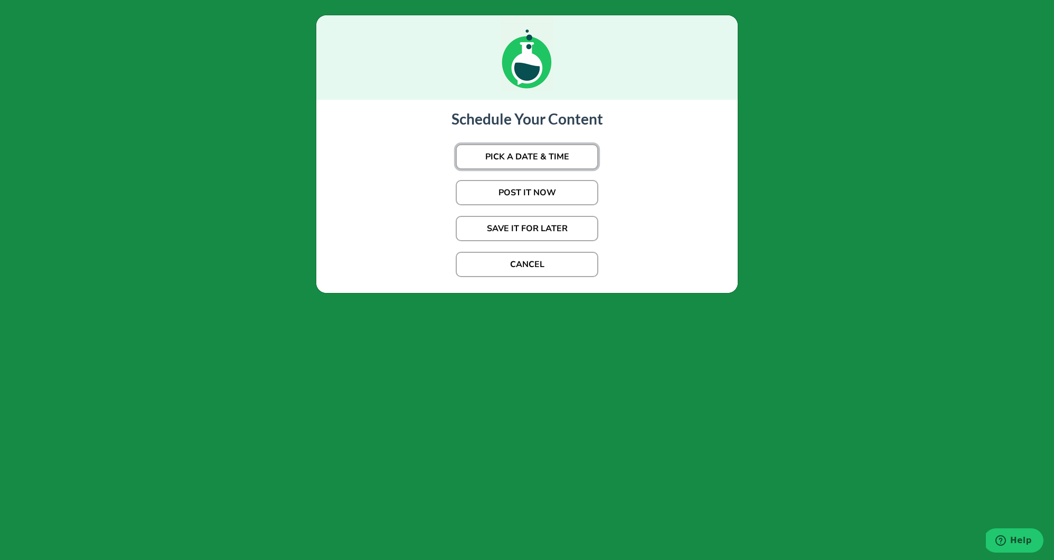
click at [539, 155] on button "PICK A DATE & TIME" at bounding box center [527, 156] width 143 height 25
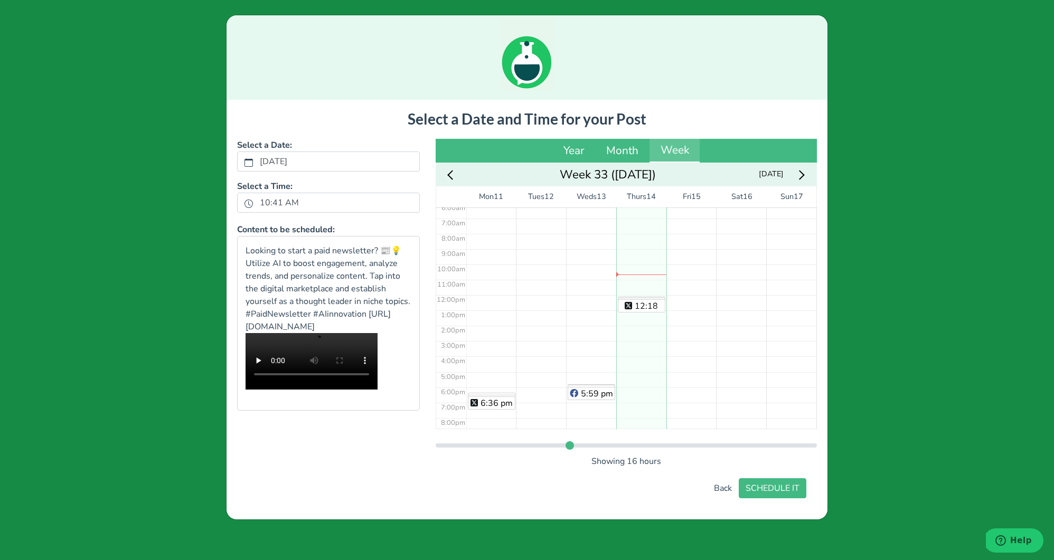
scroll to position [147, 0]
click at [630, 245] on div "12:07 pm 12:11 pm 12:18 pm" at bounding box center [641, 245] width 50 height 368
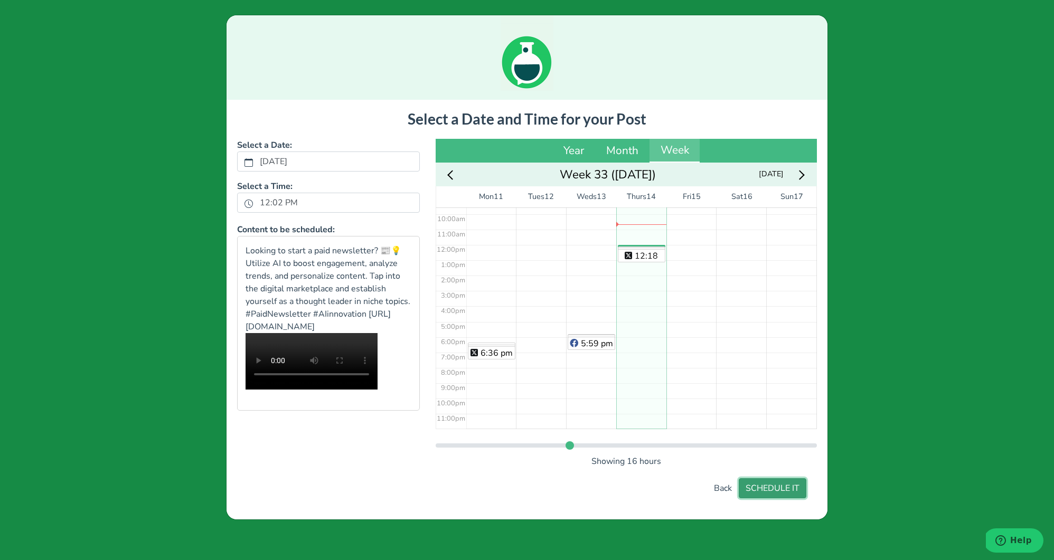
click at [780, 489] on button "SCHEDULE IT" at bounding box center [773, 489] width 68 height 20
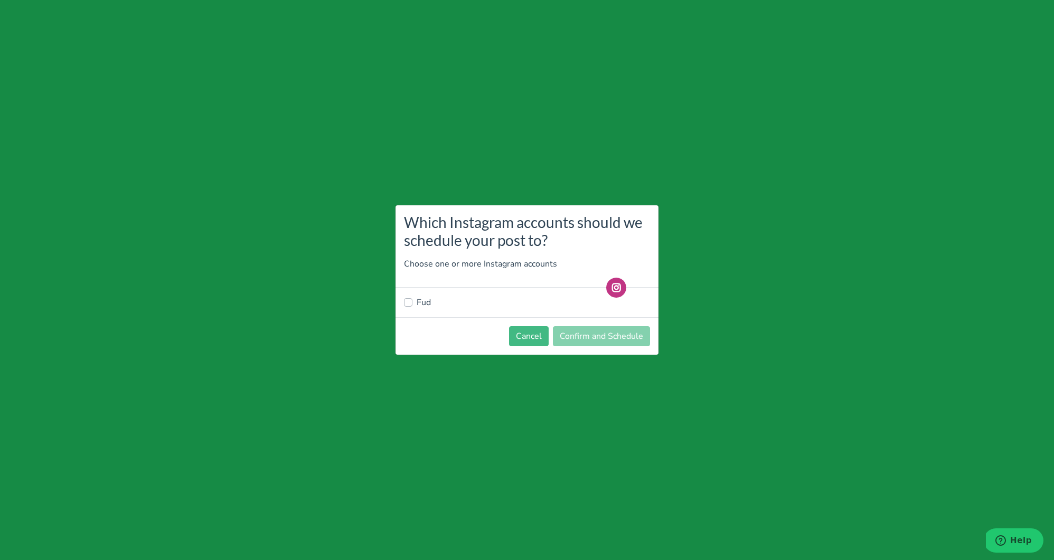
click at [426, 304] on label "Fud" at bounding box center [424, 302] width 14 height 13
click at [412, 304] on input "Fud" at bounding box center [408, 301] width 8 height 11
checkbox input "true"
click at [611, 334] on button "Confirm and Schedule" at bounding box center [601, 336] width 97 height 20
